Goal: Task Accomplishment & Management: Use online tool/utility

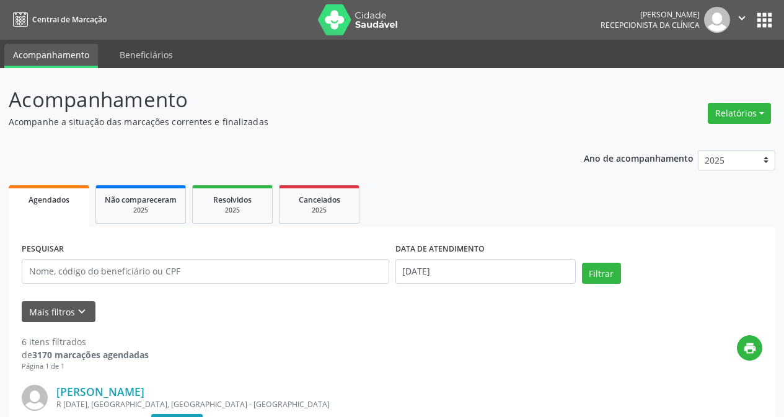
click at [734, 113] on button "Relatórios" at bounding box center [739, 113] width 63 height 21
click at [686, 143] on link "Agendamentos" at bounding box center [705, 139] width 133 height 17
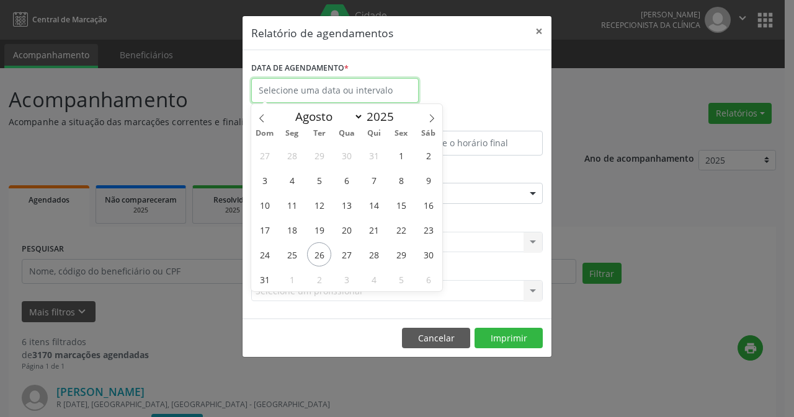
click at [378, 90] on input "text" at bounding box center [334, 90] width 167 height 25
click at [318, 252] on span "26" at bounding box center [319, 254] width 24 height 24
type input "[DATE]"
click at [318, 252] on span "26" at bounding box center [319, 254] width 24 height 24
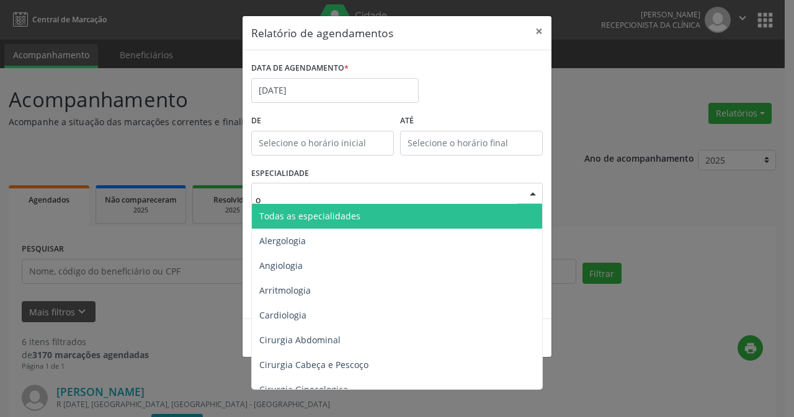
type input "of"
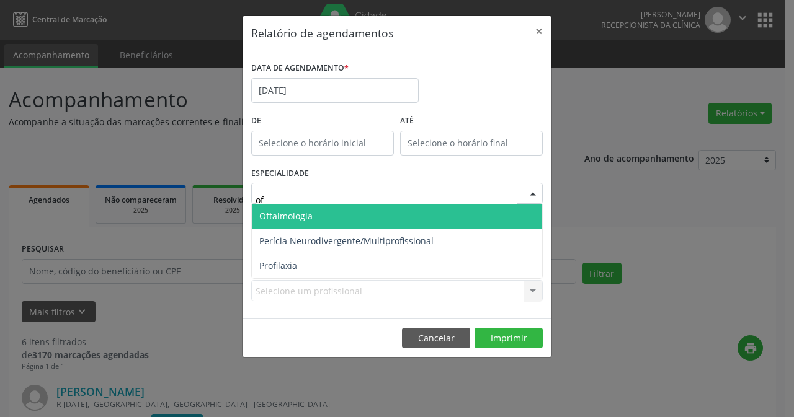
click at [329, 212] on span "Oftalmologia" at bounding box center [397, 216] width 290 height 25
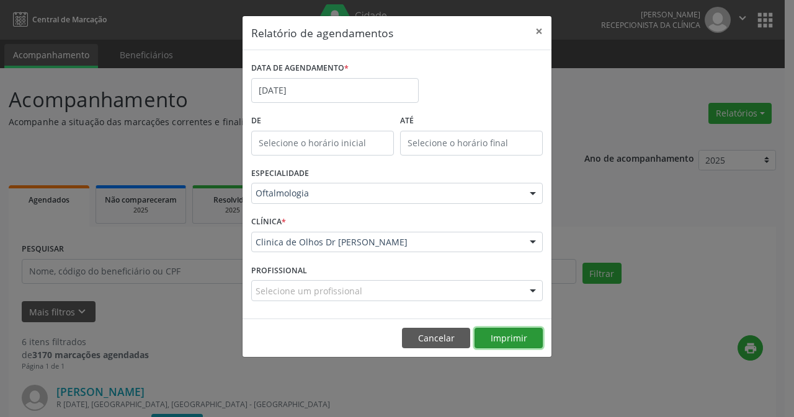
click at [517, 339] on button "Imprimir" at bounding box center [508, 338] width 68 height 21
